Goal: Transaction & Acquisition: Purchase product/service

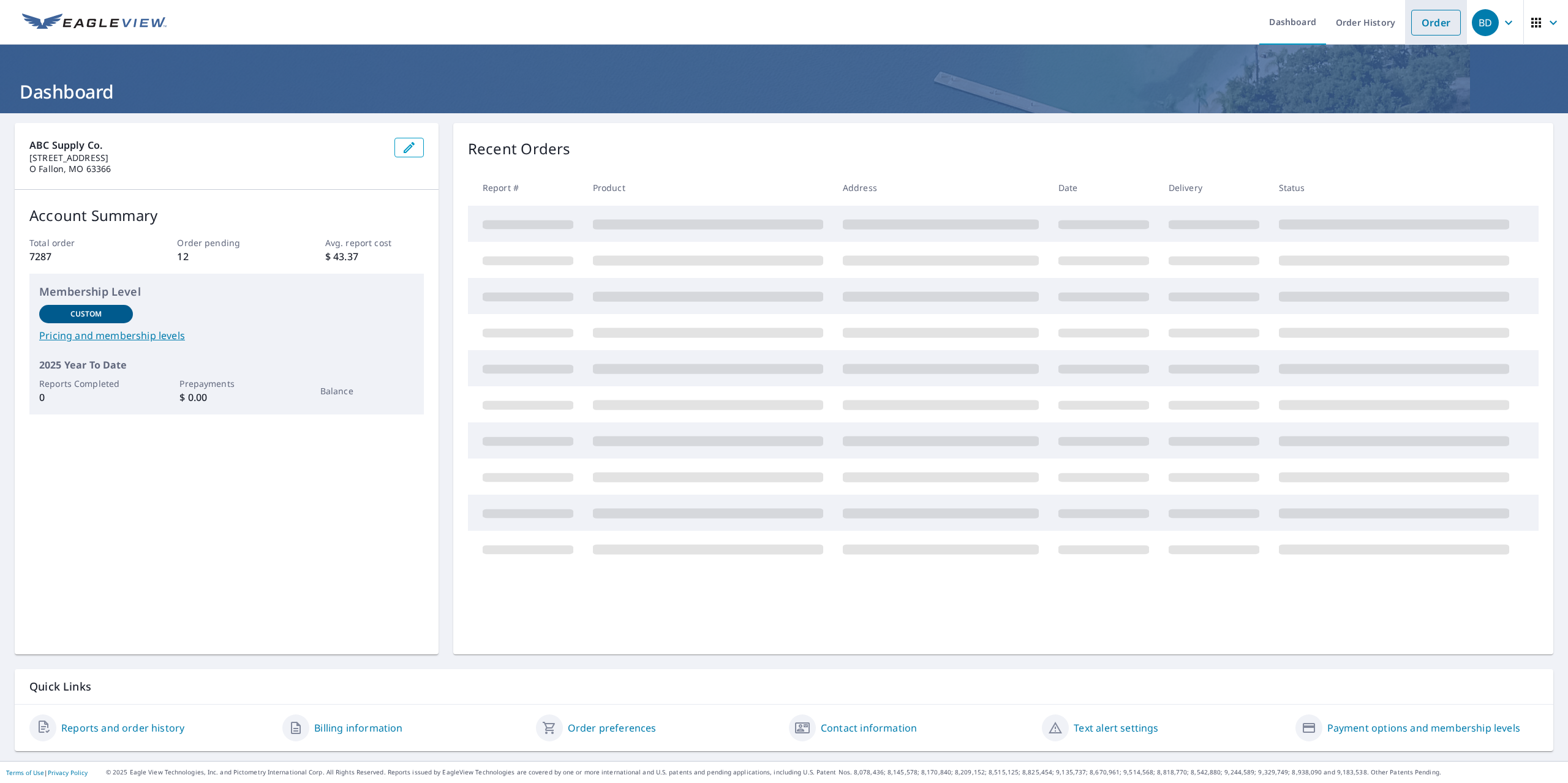
click at [1414, 29] on link "Order" at bounding box center [1436, 23] width 49 height 26
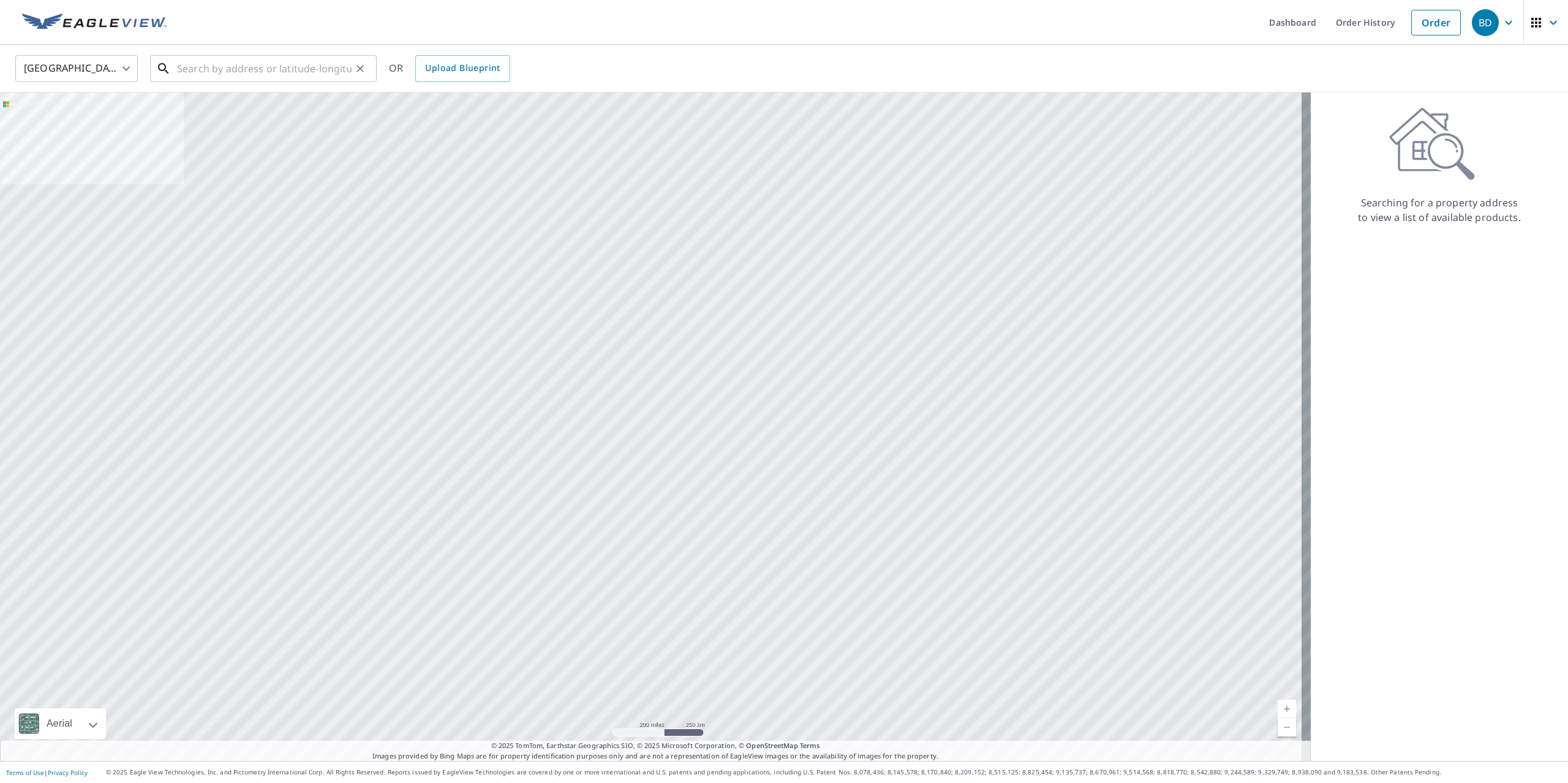
click at [228, 73] on input "text" at bounding box center [264, 68] width 174 height 34
click at [245, 117] on p "[GEOGRAPHIC_DATA]" at bounding box center [271, 117] width 193 height 12
type input "[STREET_ADDRESS]"
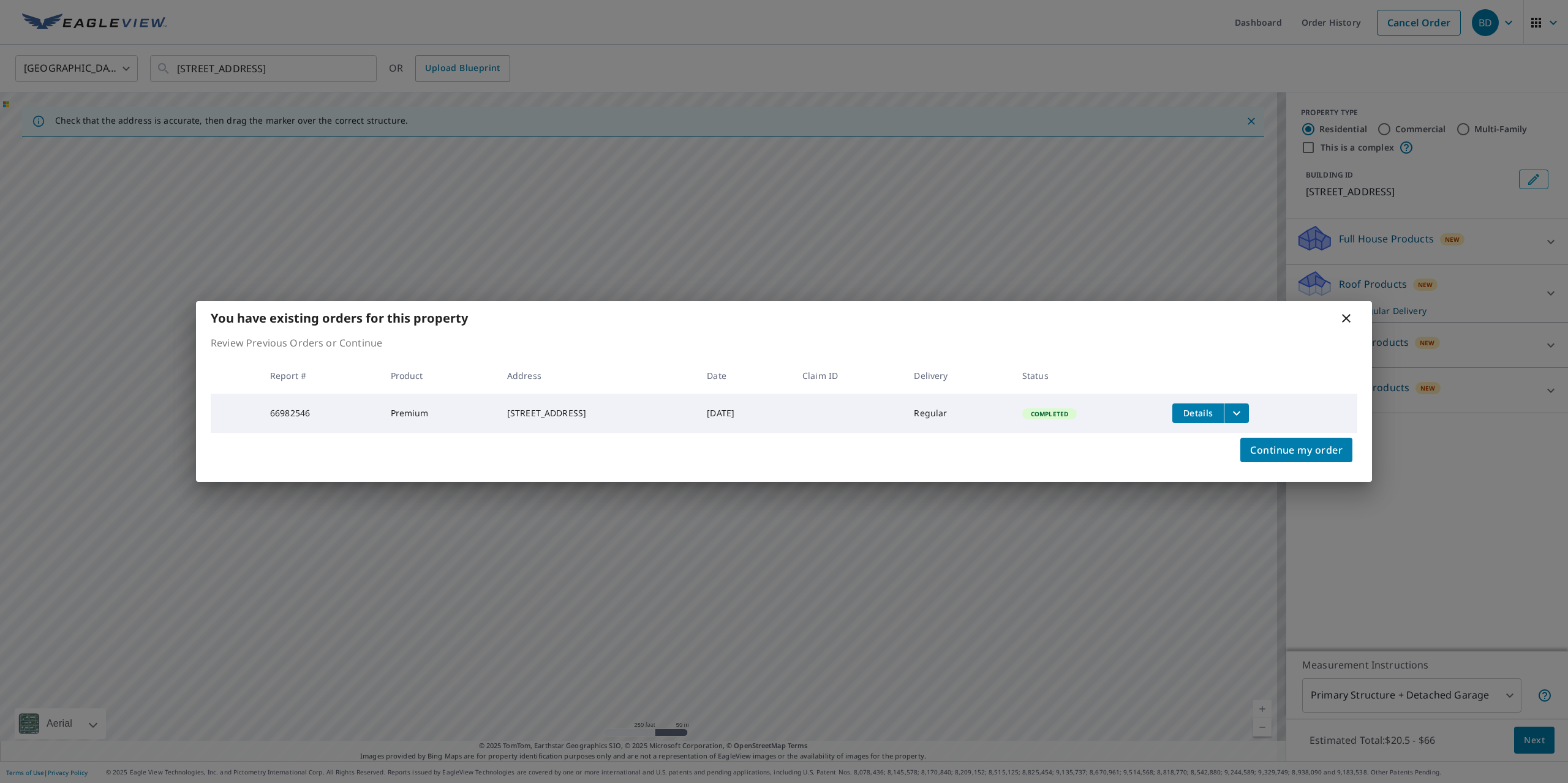
click at [1244, 412] on icon "filesDropdownBtn-66982546" at bounding box center [1236, 413] width 15 height 15
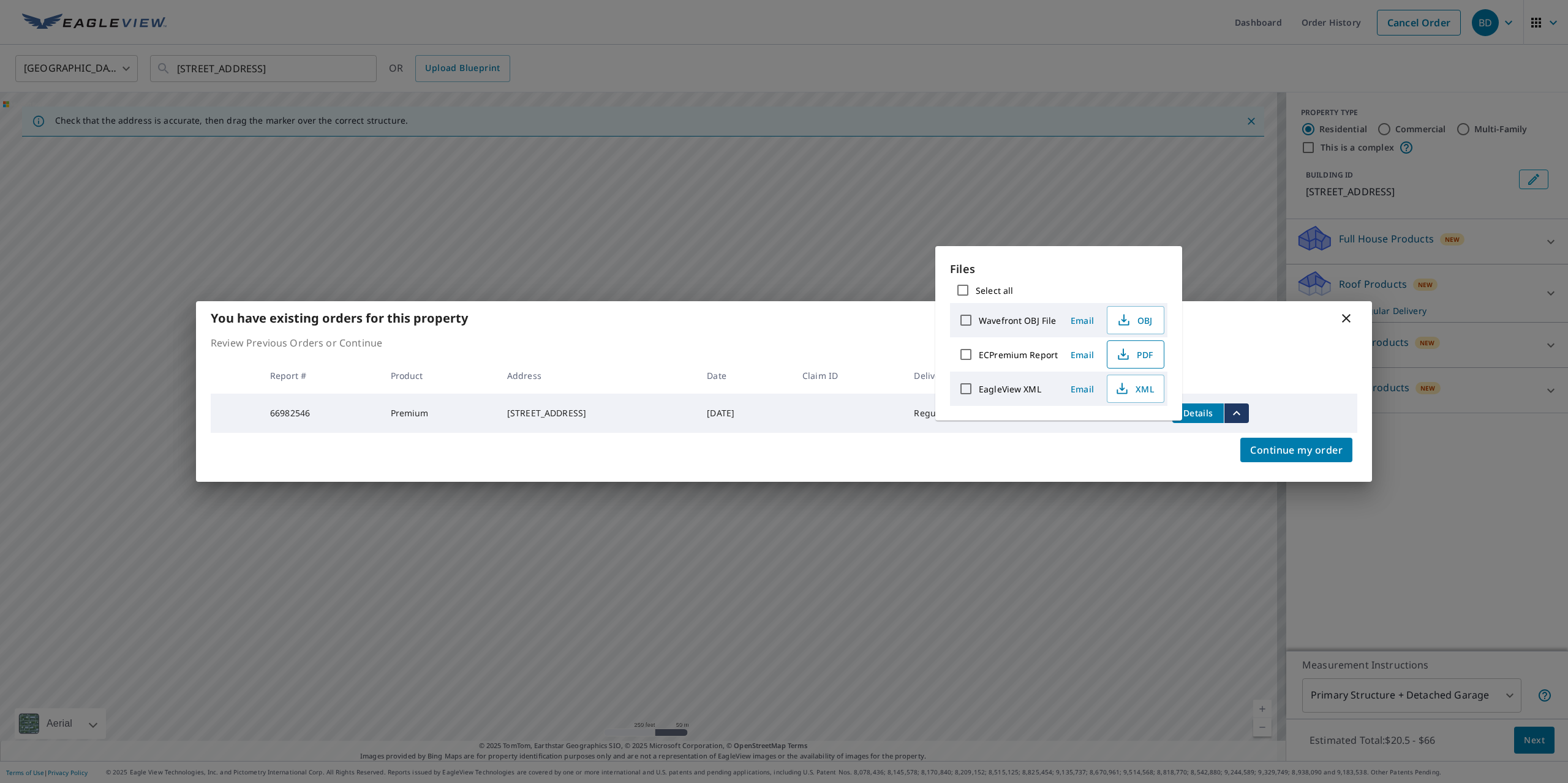
click at [1120, 353] on icon "button" at bounding box center [1123, 354] width 15 height 15
click at [1341, 322] on icon at bounding box center [1346, 318] width 15 height 15
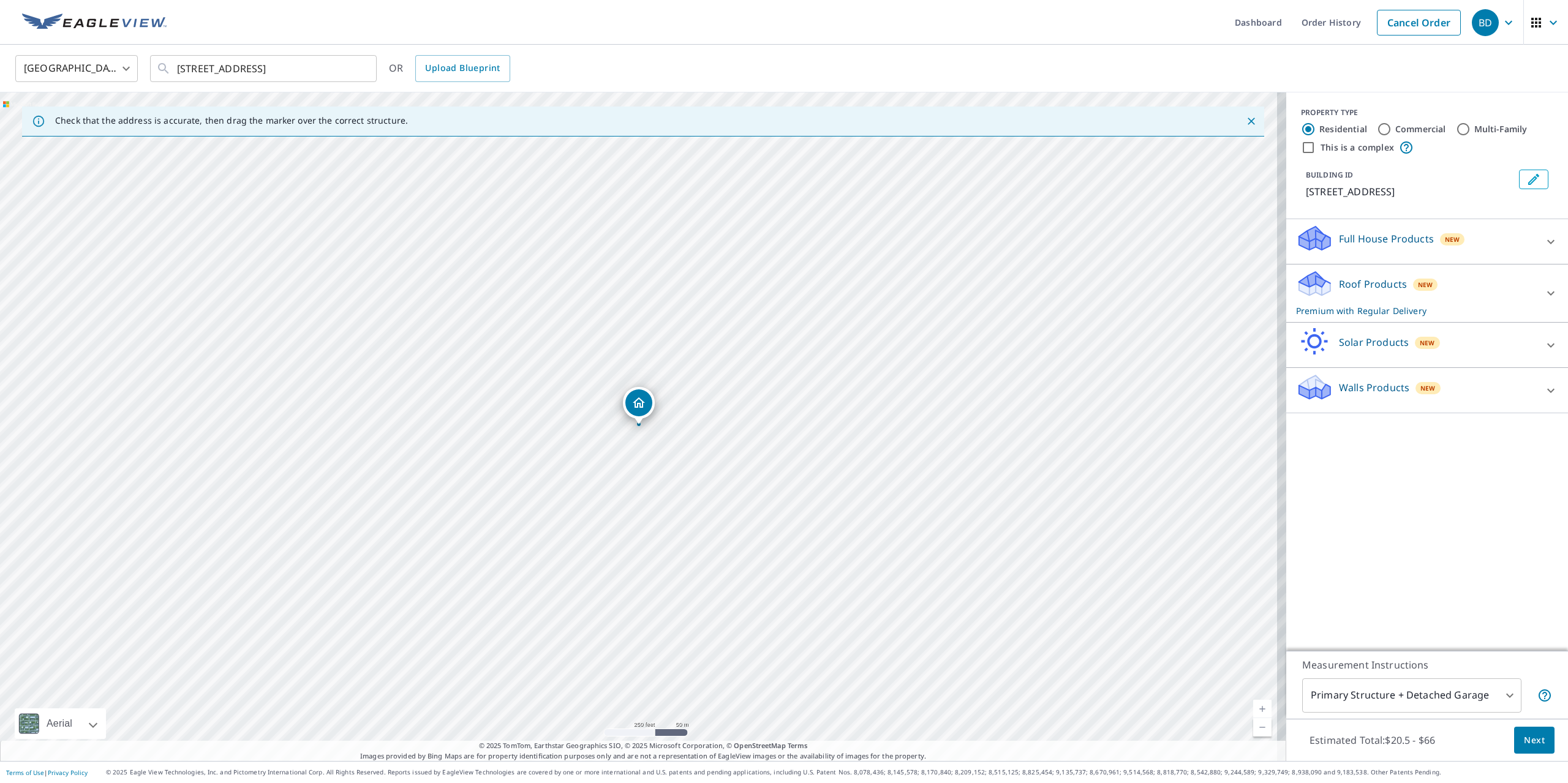
drag, startPoint x: 57, startPoint y: 9, endPoint x: 91, endPoint y: 35, distance: 42.8
click at [59, 10] on link at bounding box center [94, 22] width 159 height 45
